Goal: Task Accomplishment & Management: Use online tool/utility

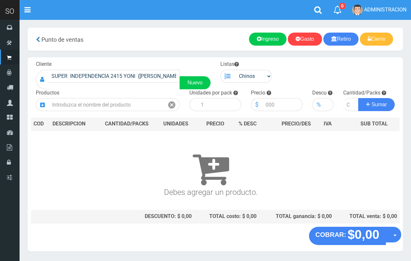
scroll to position [20, 0]
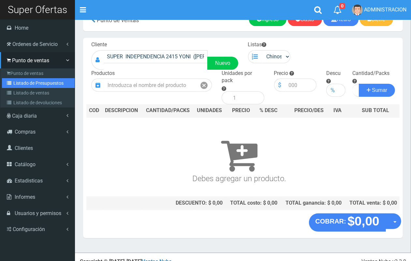
click at [29, 83] on link "Listado de Presupuestos" at bounding box center [38, 83] width 73 height 10
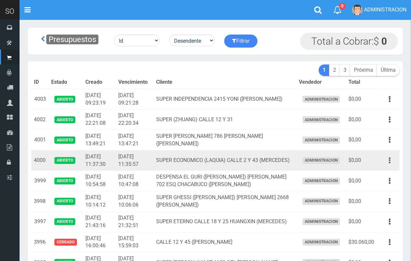
click at [391, 162] on button "button" at bounding box center [389, 160] width 15 height 11
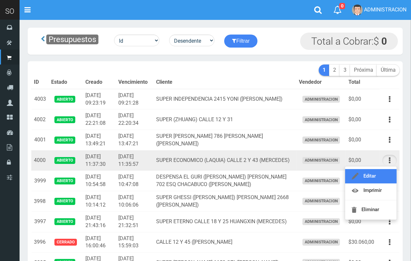
click at [386, 172] on link "Editar" at bounding box center [371, 176] width 52 height 14
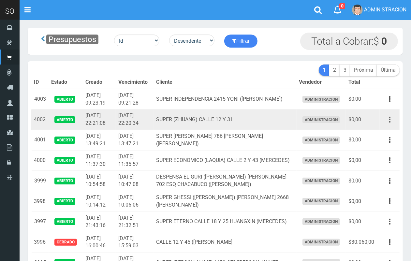
click at [391, 120] on button "button" at bounding box center [389, 119] width 15 height 11
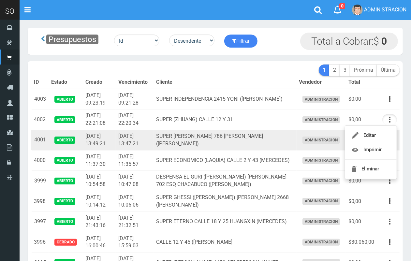
click at [248, 145] on td "SUPER LAVALLE 786 TONY (CAMPANA)" at bounding box center [225, 140] width 143 height 21
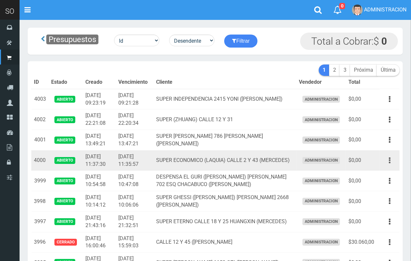
click at [388, 164] on button "button" at bounding box center [389, 160] width 15 height 11
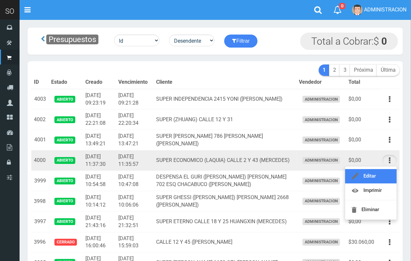
click at [386, 174] on link "Editar" at bounding box center [371, 176] width 52 height 14
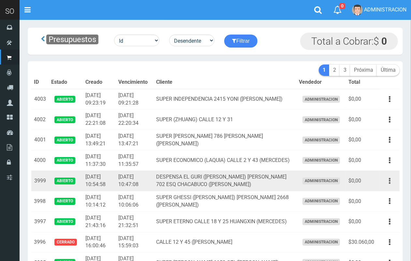
click at [392, 180] on button "button" at bounding box center [389, 180] width 15 height 11
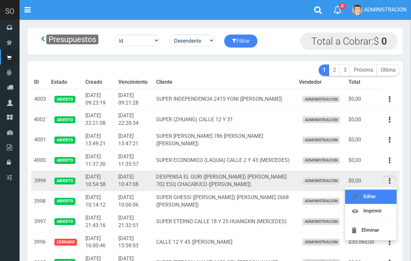
click at [379, 196] on link "Editar" at bounding box center [371, 197] width 52 height 14
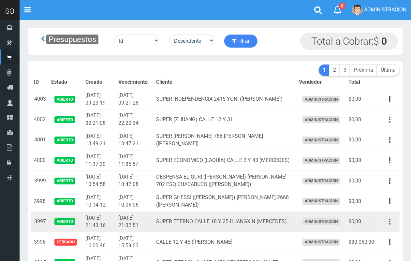
click at [388, 221] on button "button" at bounding box center [389, 221] width 15 height 11
click at [379, 232] on link "Editar" at bounding box center [371, 237] width 52 height 14
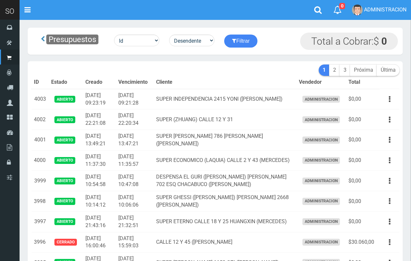
scroll to position [86, 0]
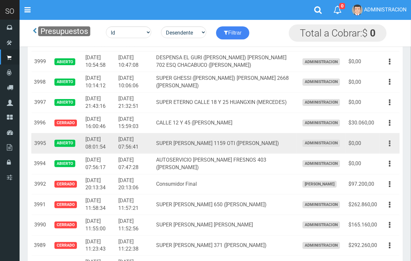
click at [391, 145] on button "button" at bounding box center [389, 143] width 15 height 11
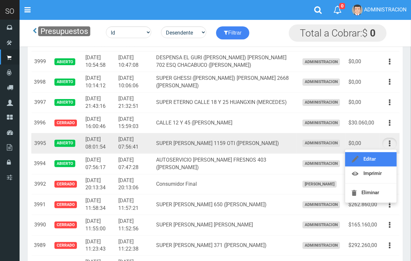
click at [386, 156] on link "Editar" at bounding box center [371, 159] width 52 height 14
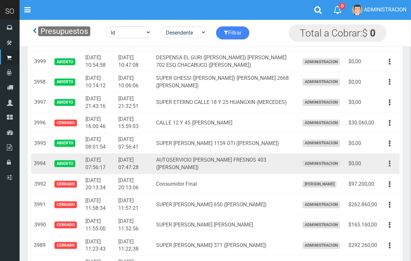
click at [392, 166] on button "button" at bounding box center [389, 163] width 15 height 11
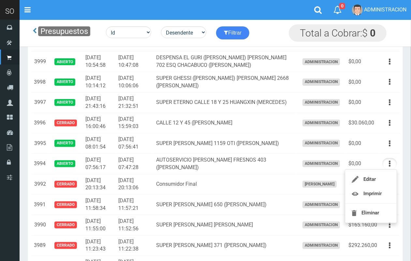
scroll to position [0, 0]
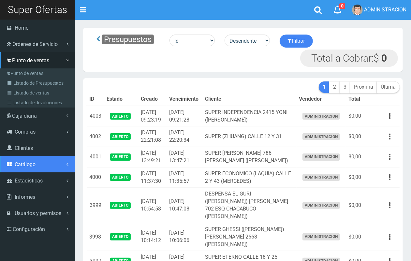
click at [26, 165] on span "Catálogo" at bounding box center [25, 164] width 21 height 6
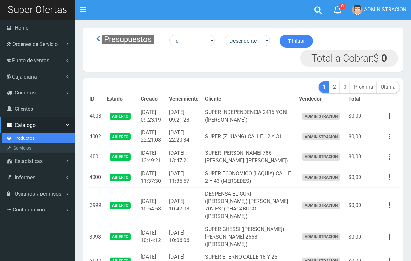
click at [28, 137] on link "Productos" at bounding box center [38, 138] width 73 height 10
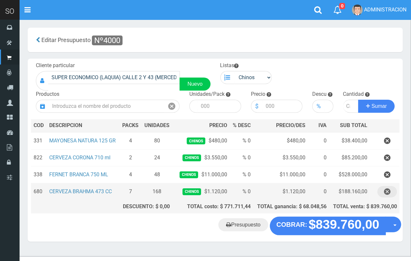
click at [385, 190] on icon "button" at bounding box center [387, 191] width 7 height 11
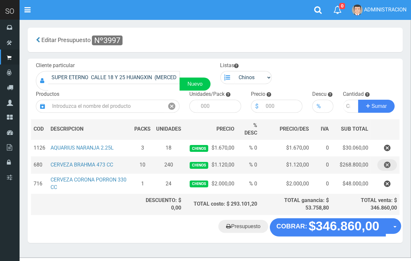
click at [387, 166] on icon "button" at bounding box center [387, 164] width 7 height 11
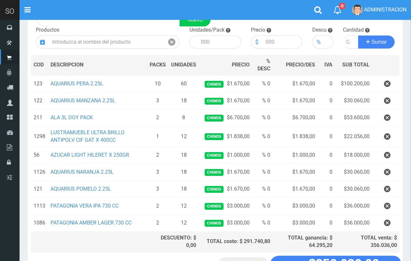
scroll to position [69, 0]
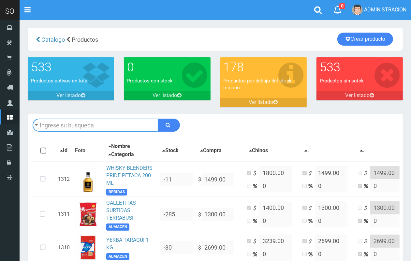
click at [106, 126] on input "text" at bounding box center [96, 125] width 126 height 13
type input "BUD"
click at [158, 119] on button "submit" at bounding box center [169, 125] width 22 height 13
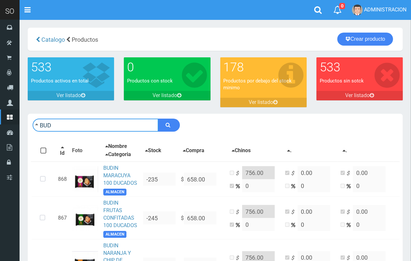
click at [99, 126] on input "BUD" at bounding box center [96, 125] width 126 height 13
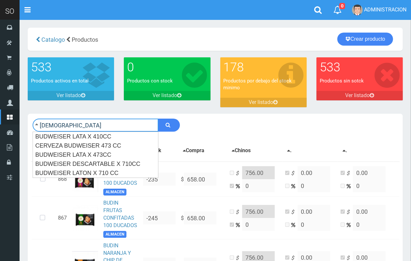
type input "[DEMOGRAPHIC_DATA]"
click at [158, 119] on button "submit" at bounding box center [169, 125] width 22 height 13
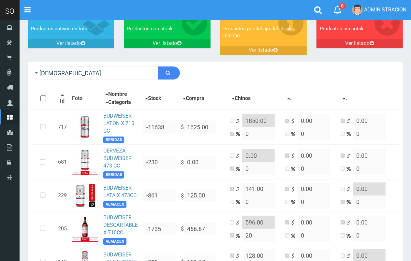
scroll to position [111, 0]
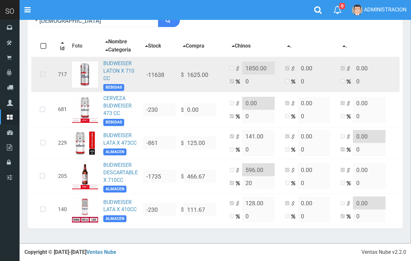
click at [183, 68] on td "$ 1625.00" at bounding box center [202, 74] width 49 height 35
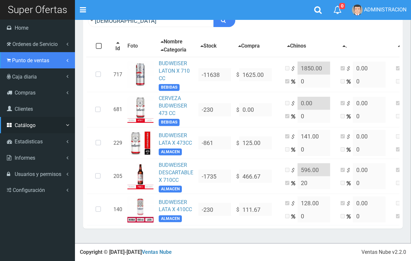
click at [33, 63] on span "Punto de ventas" at bounding box center [30, 60] width 37 height 6
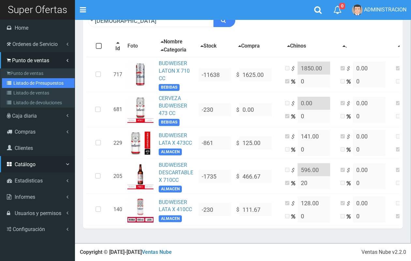
click at [35, 82] on link "Listado de Presupuestos" at bounding box center [38, 83] width 73 height 10
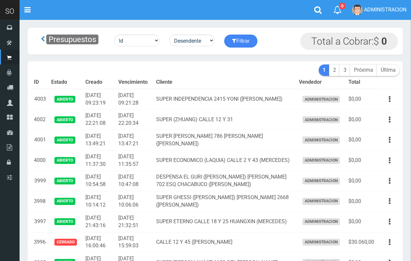
scroll to position [52, 0]
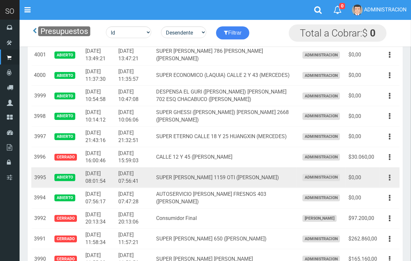
click at [390, 174] on icon "button" at bounding box center [390, 177] width 2 height 11
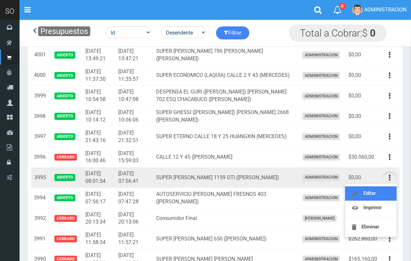
click at [381, 192] on link "Editar" at bounding box center [371, 193] width 52 height 14
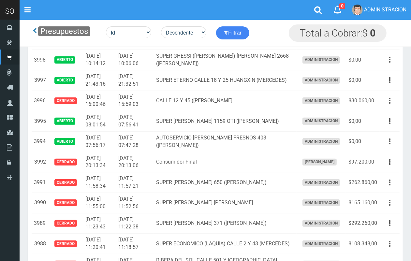
scroll to position [109, 0]
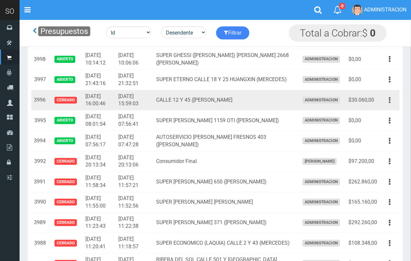
click at [392, 100] on button "button" at bounding box center [389, 100] width 15 height 11
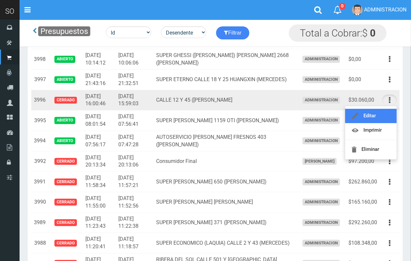
click at [381, 116] on link "Editar" at bounding box center [371, 116] width 52 height 14
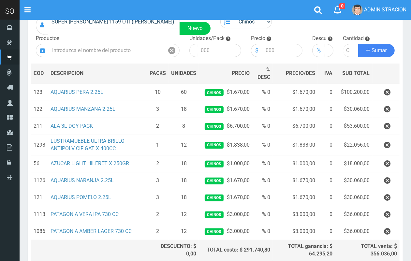
scroll to position [76, 0]
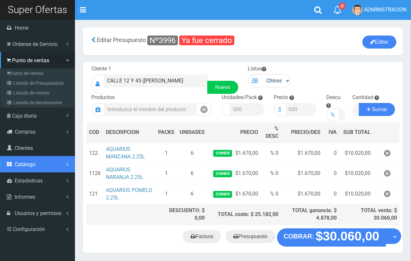
click at [28, 166] on span "Catálogo" at bounding box center [25, 164] width 21 height 6
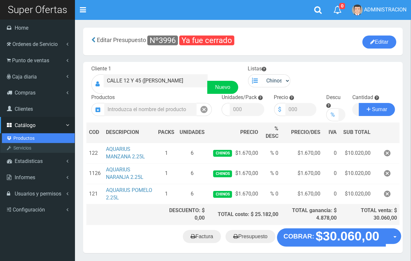
click at [25, 136] on link "Productos" at bounding box center [38, 138] width 73 height 10
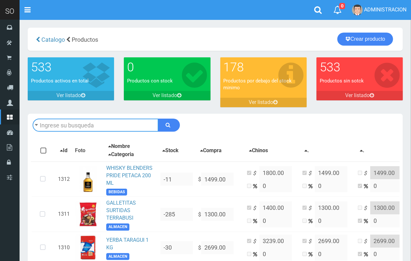
click at [82, 130] on input "text" at bounding box center [96, 125] width 126 height 13
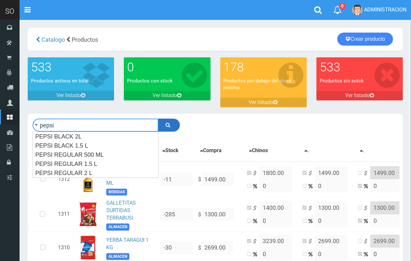
type input "pepsi"
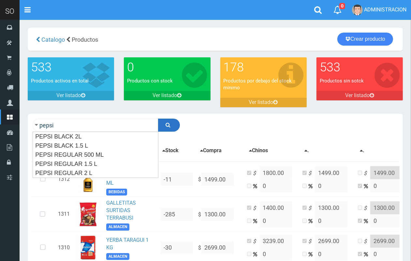
click at [175, 124] on button "submit" at bounding box center [169, 125] width 22 height 13
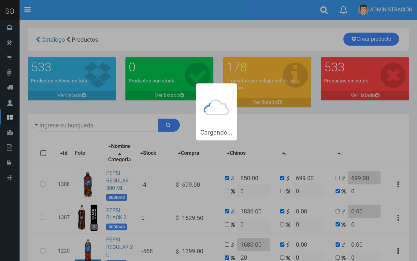
type input "pepsi"
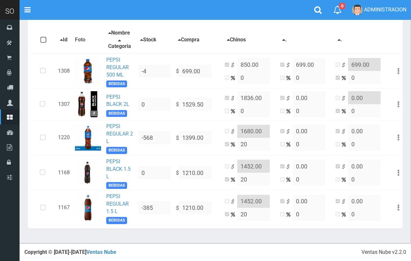
scroll to position [116, 0]
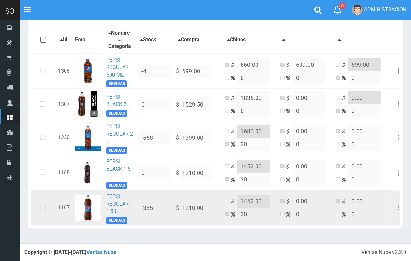
click at [40, 209] on icon at bounding box center [42, 208] width 17 height 22
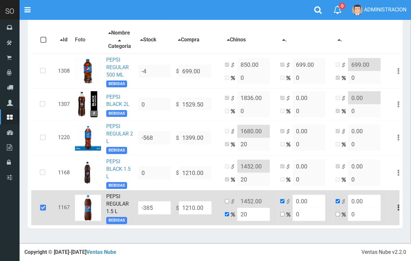
drag, startPoint x: 206, startPoint y: 208, endPoint x: 180, endPoint y: 207, distance: 26.4
click at [180, 207] on input "1210.00" at bounding box center [195, 207] width 33 height 13
type input "1"
type input "1.2"
type input "1"
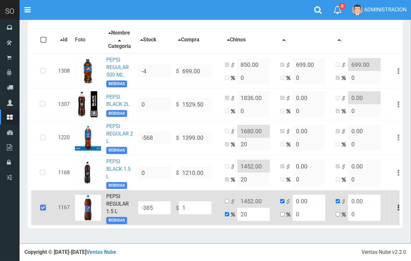
type input "1"
type input "13"
type input "15.6"
type input "13"
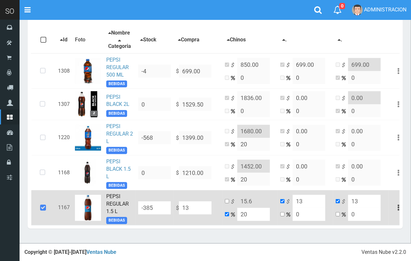
type input "133"
type input "159.6"
type input "133"
type input "1333"
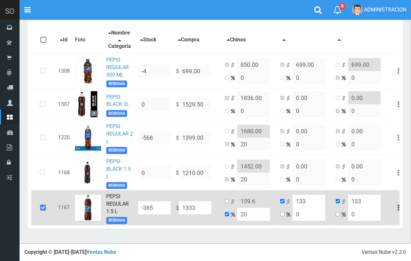
type input "1599.6"
type input "1333"
type input "1333.00"
drag, startPoint x: 225, startPoint y: 204, endPoint x: 258, endPoint y: 202, distance: 32.3
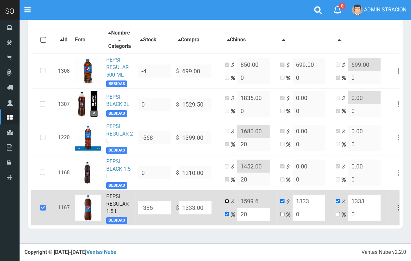
click at [226, 202] on input "checkbox" at bounding box center [227, 201] width 4 height 4
checkbox input "true"
checkbox input "false"
drag, startPoint x: 262, startPoint y: 204, endPoint x: 245, endPoint y: 205, distance: 17.6
click at [245, 205] on input "1599.6" at bounding box center [253, 201] width 33 height 13
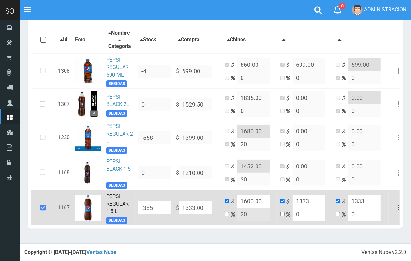
scroll to position [0, 0]
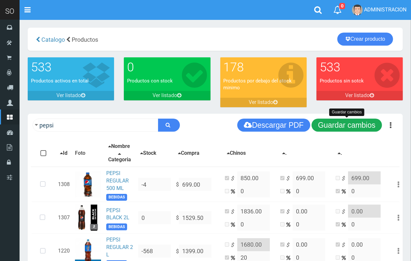
type input "1600.00"
click at [354, 130] on button "Guardar cambios" at bounding box center [347, 125] width 70 height 13
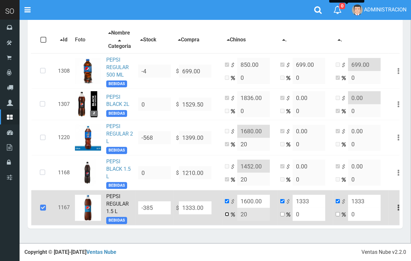
click at [227, 212] on input "checkbox" at bounding box center [227, 214] width 4 height 4
checkbox input "true"
checkbox input "false"
drag, startPoint x: 248, startPoint y: 211, endPoint x: 239, endPoint y: 210, distance: 9.2
click at [239, 210] on input "20" at bounding box center [253, 214] width 33 height 13
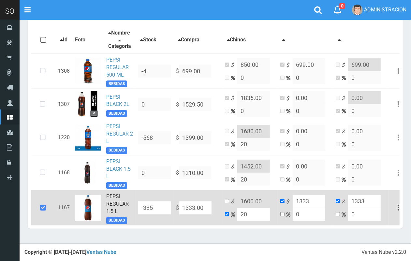
type input "2"
type input "1359.66"
type input "20"
type input "1599.6"
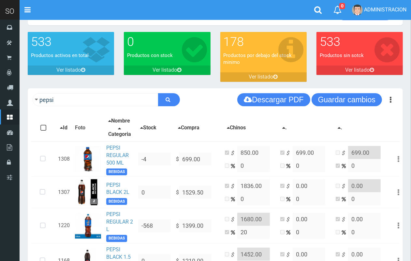
scroll to position [3, 0]
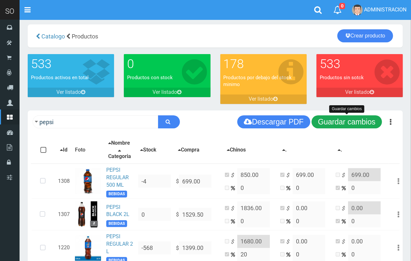
click at [353, 117] on button "Guardar cambios" at bounding box center [347, 121] width 70 height 13
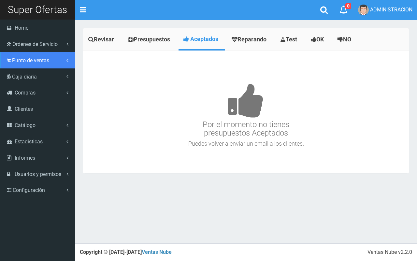
click at [31, 66] on link "Punto de ventas" at bounding box center [37, 60] width 75 height 16
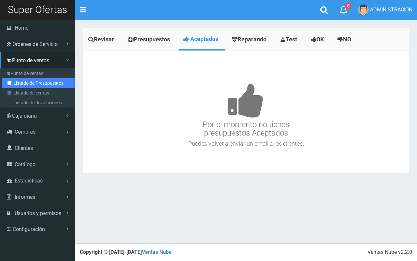
click at [24, 82] on link "Listado de Presupuestos" at bounding box center [38, 83] width 73 height 10
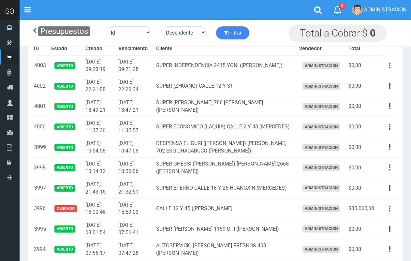
scroll to position [69, 0]
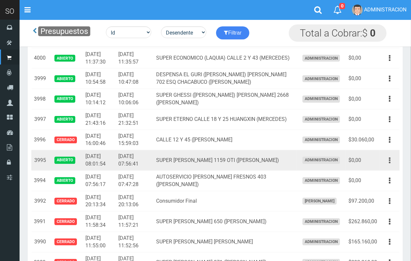
click at [390, 156] on icon "button" at bounding box center [390, 160] width 2 height 11
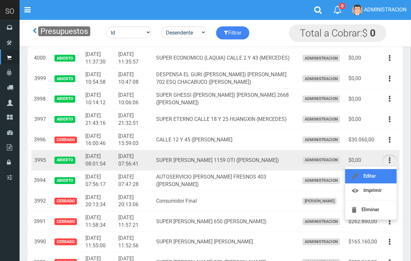
click at [383, 176] on link "Editar" at bounding box center [371, 176] width 52 height 14
